Goal: Task Accomplishment & Management: Manage account settings

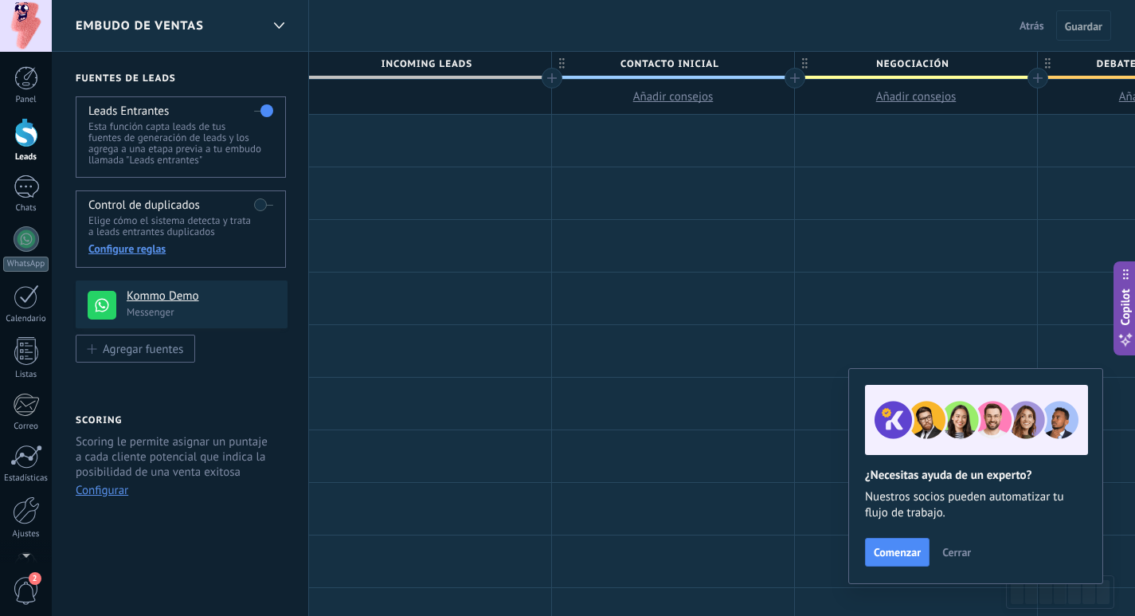
scroll to position [24, 0]
click at [19, 75] on div at bounding box center [26, 78] width 24 height 24
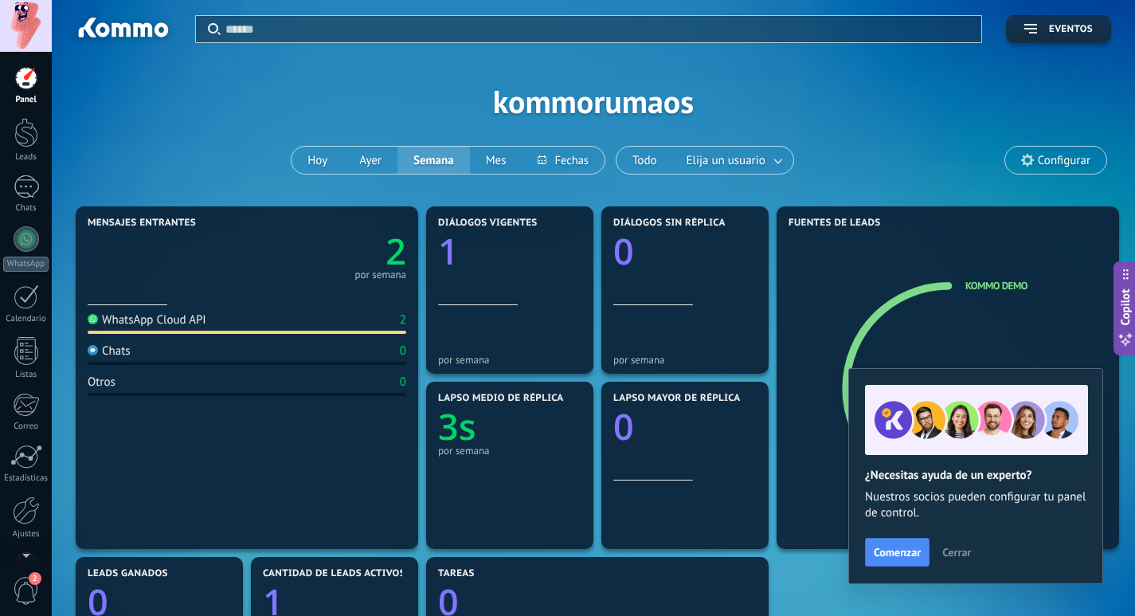
click at [1070, 161] on span "Configurar" at bounding box center [1064, 161] width 53 height 14
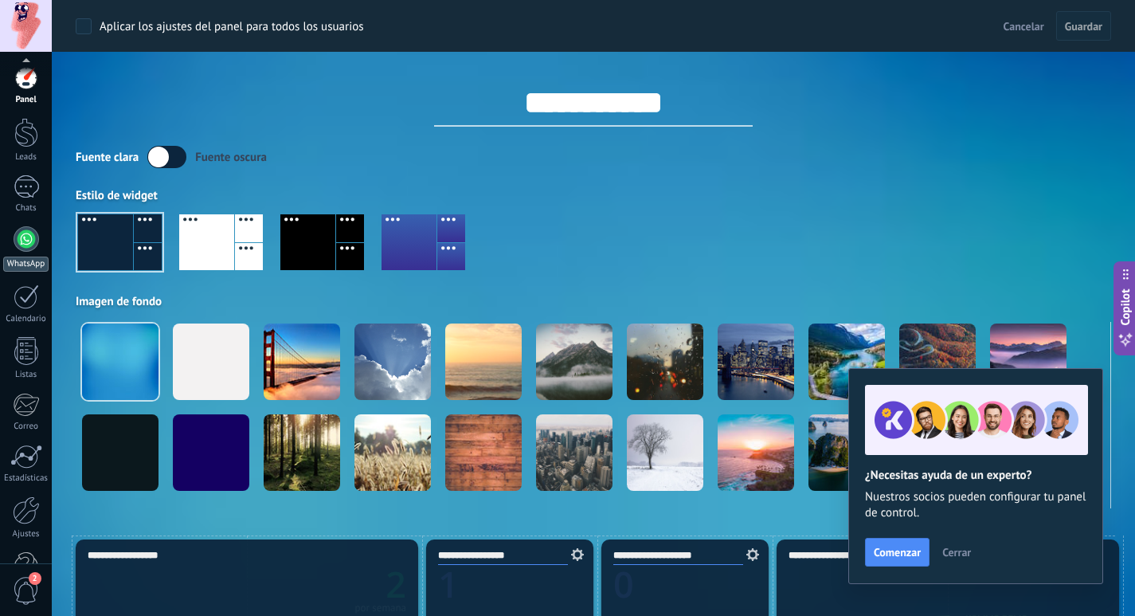
scroll to position [47, 0]
click at [28, 463] on div at bounding box center [26, 463] width 27 height 28
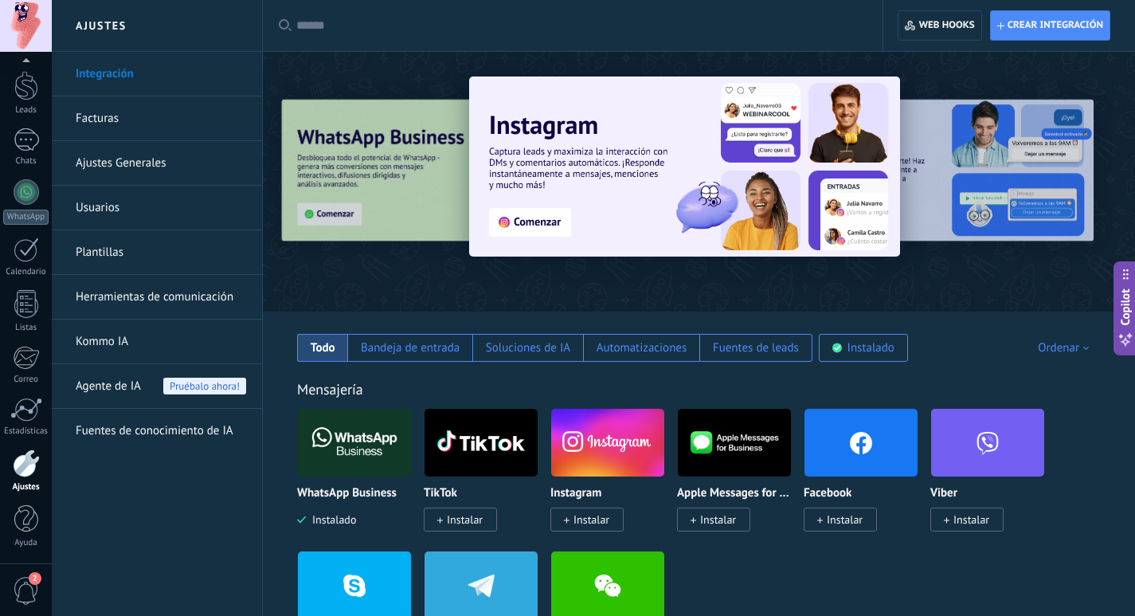
click at [97, 115] on link "Facturas" at bounding box center [161, 118] width 170 height 45
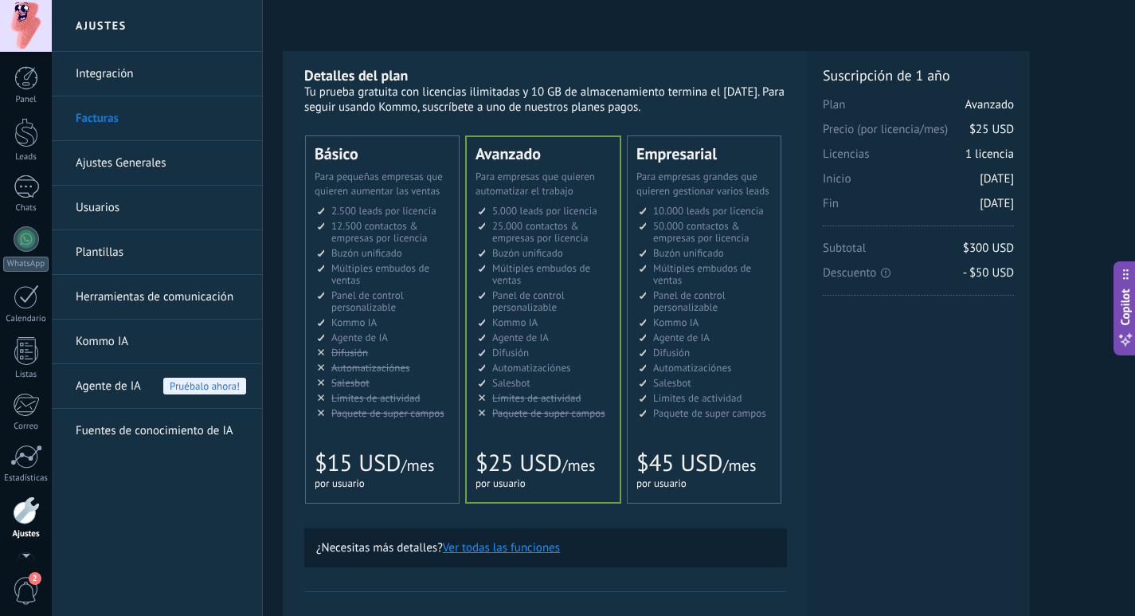
scroll to position [47, 0]
